Goal: Task Accomplishment & Management: Manage account settings

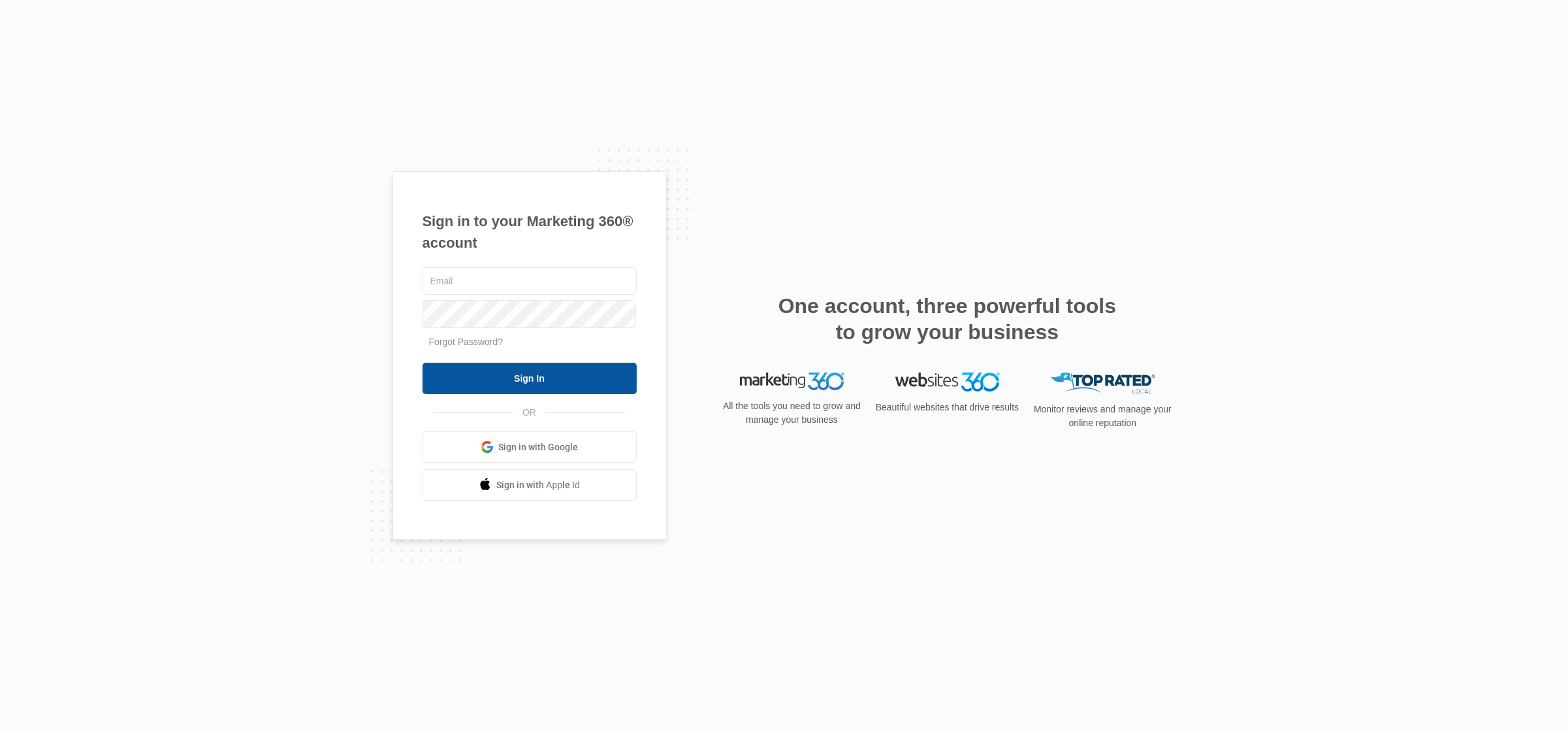
type input "[EMAIL_ADDRESS][DOMAIN_NAME]"
click at [590, 389] on input "Sign In" at bounding box center [529, 378] width 214 height 32
